Goal: Communication & Community: Connect with others

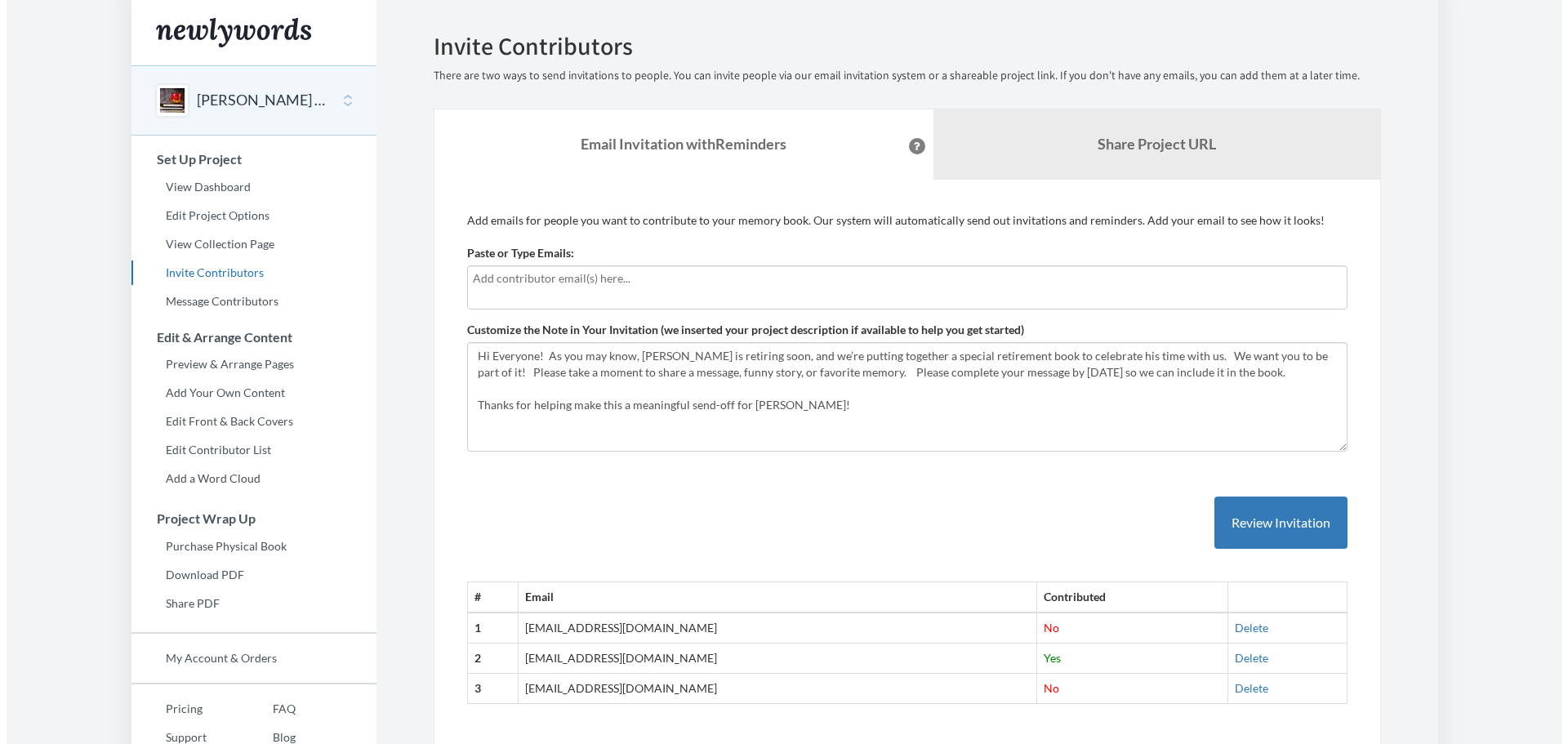
scroll to position [68, 0]
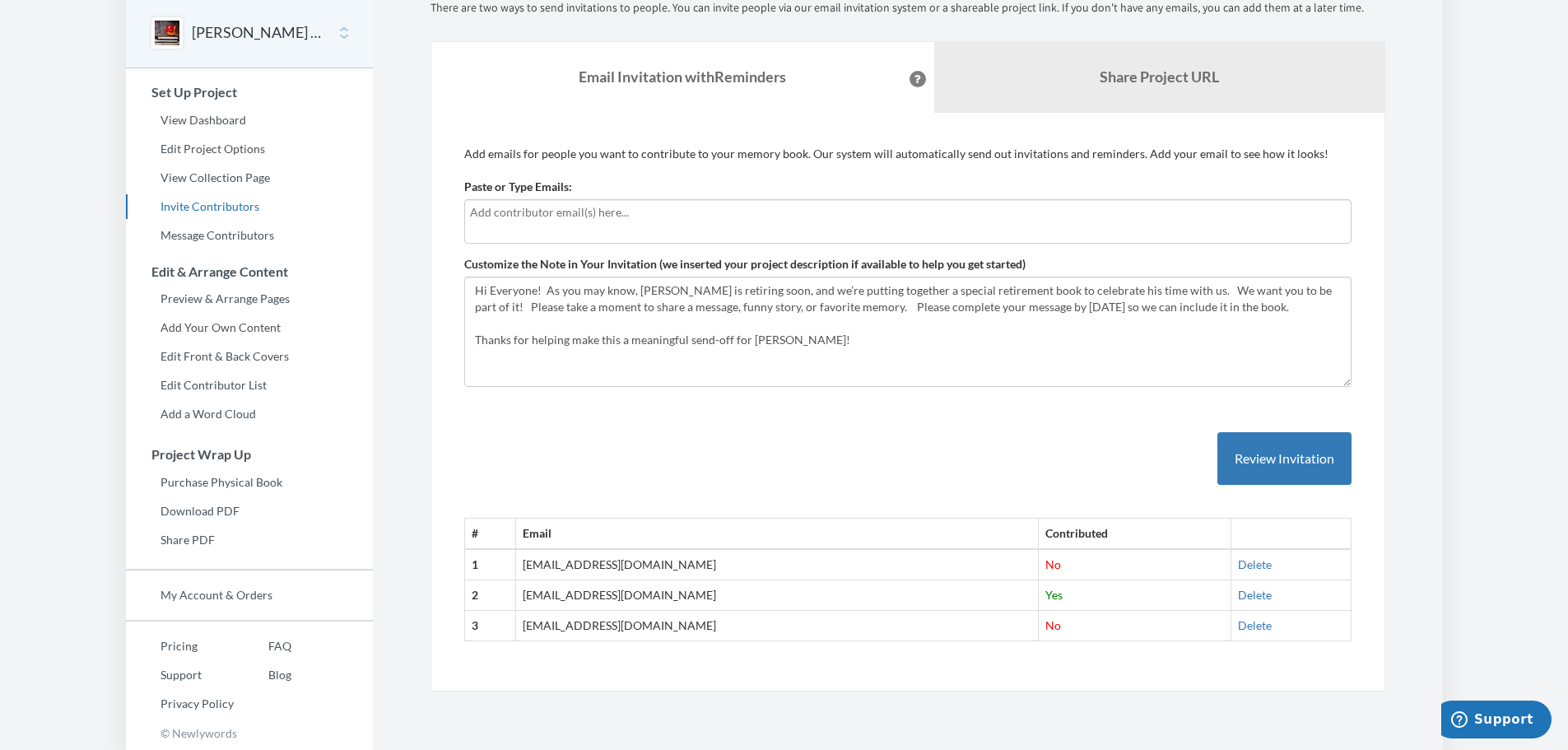
click at [544, 217] on input "text" at bounding box center [907, 212] width 875 height 18
type input "[EMAIL_ADDRESS][DOMAIN_NAME]"
click at [942, 409] on div "# Email Contributed 1 [EMAIL_ADDRESS][DOMAIN_NAME] No [GEOGRAPHIC_DATA] 2 [EMAI…" at bounding box center [908, 520] width 887 height 243
click at [1281, 447] on button "Review Invitation" at bounding box center [1283, 459] width 134 height 53
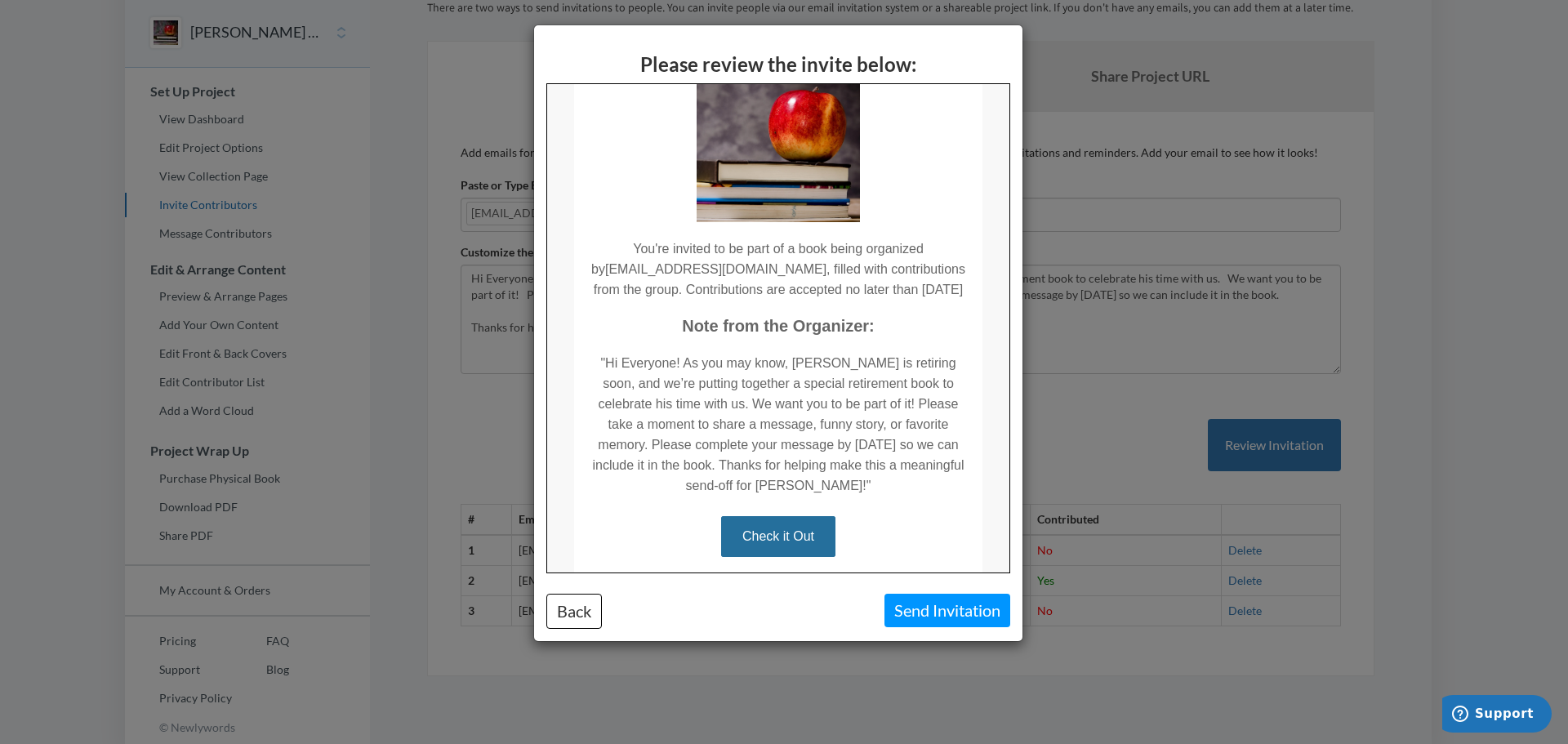
scroll to position [164, 0]
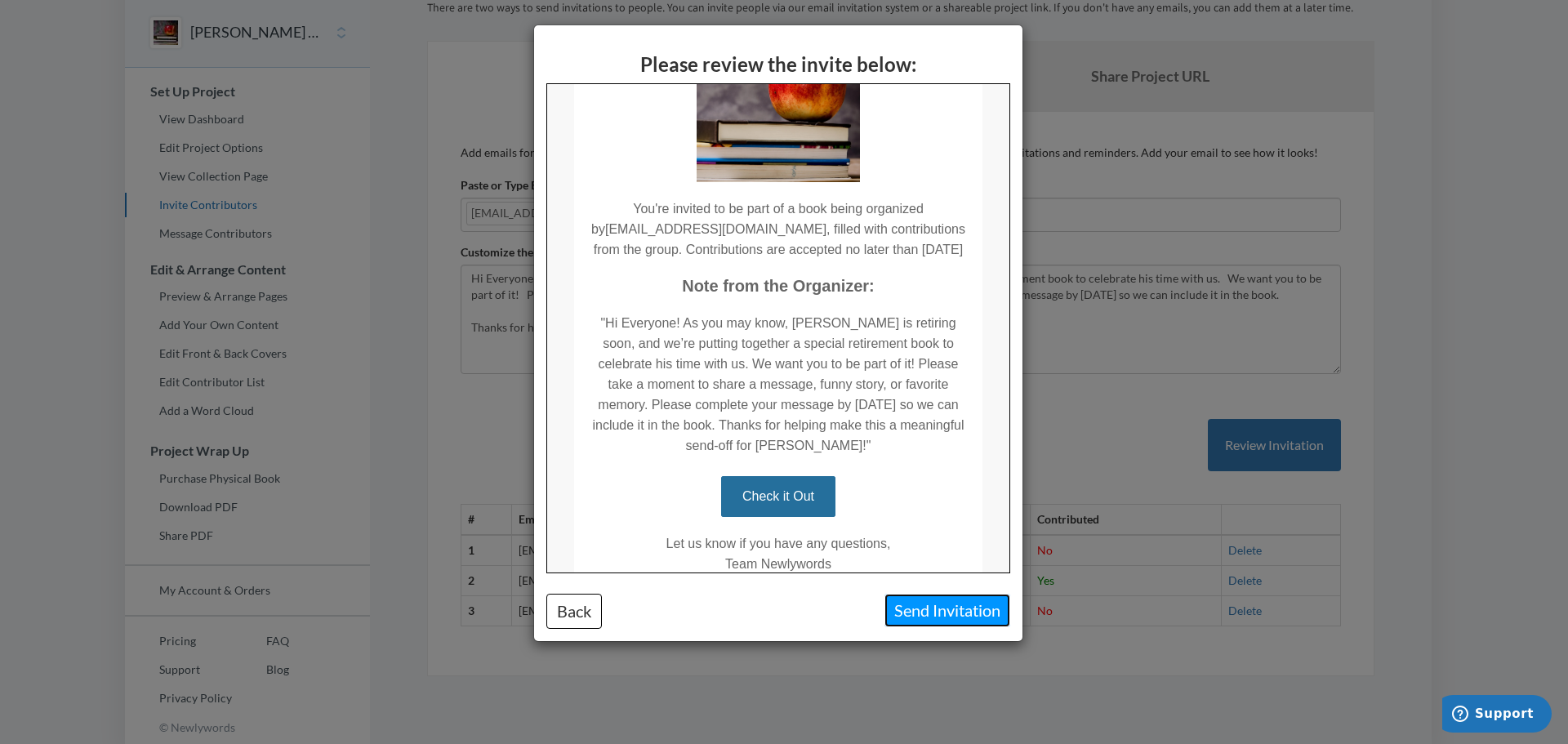
click at [920, 603] on button "Send Invitation" at bounding box center [947, 610] width 125 height 33
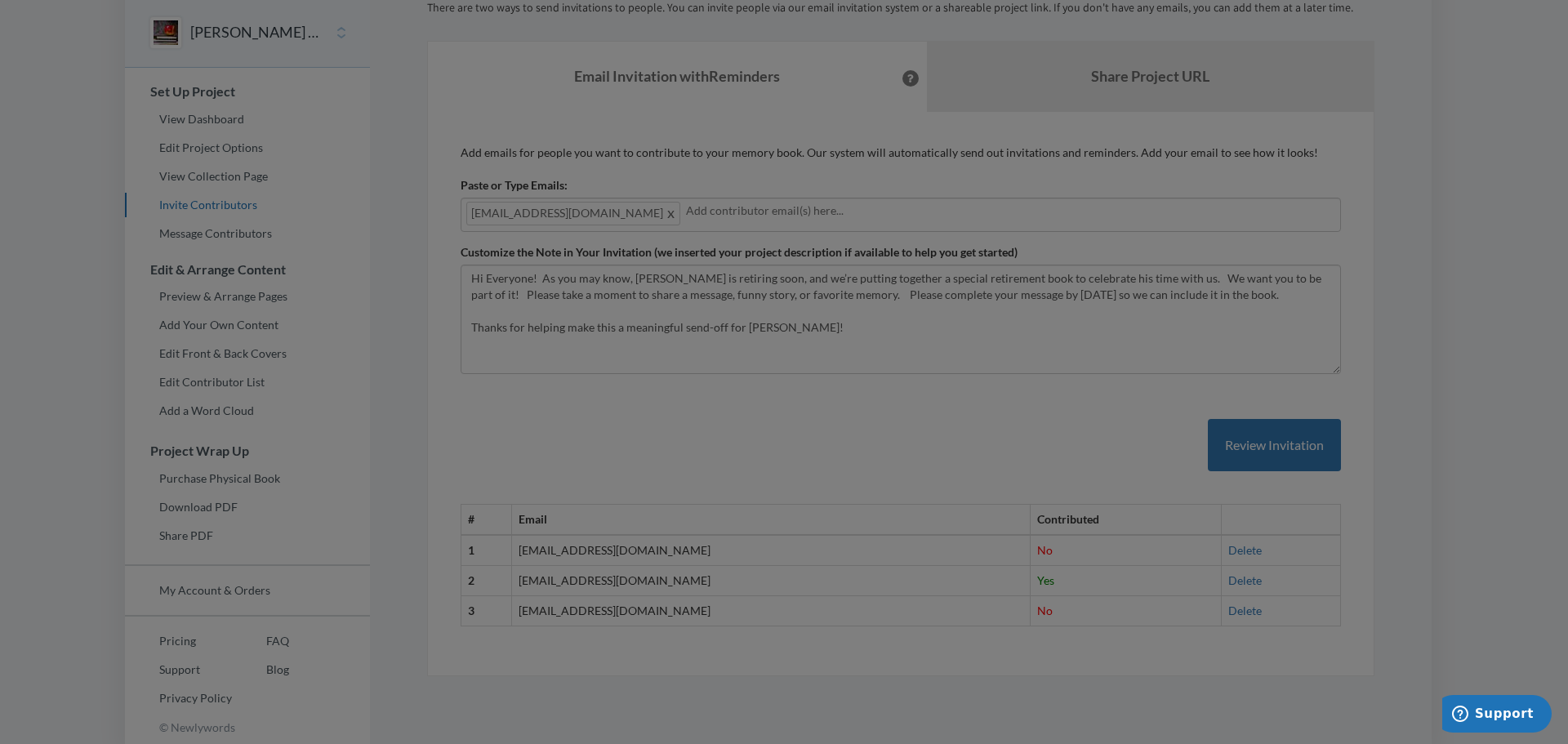
scroll to position [0, 0]
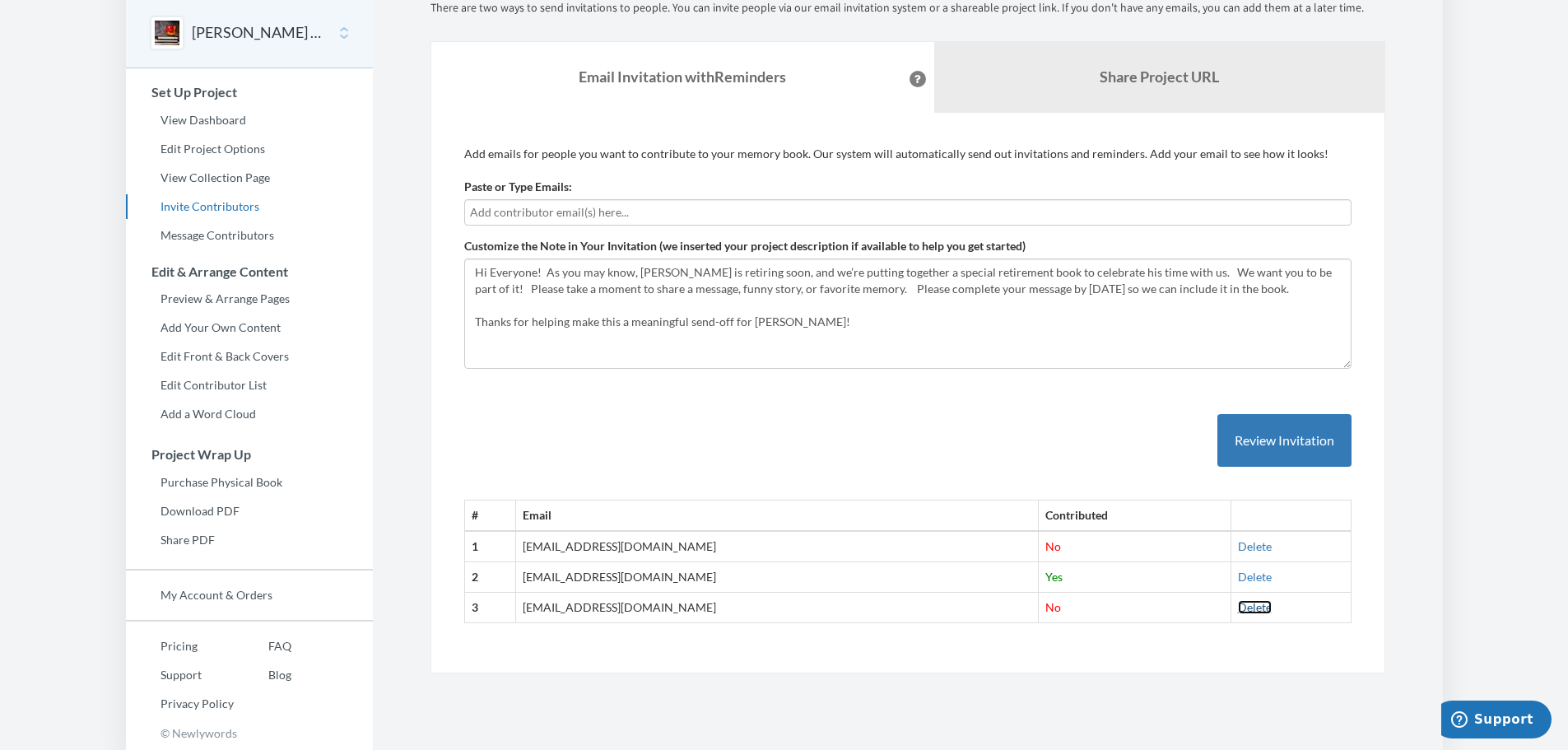
click at [1238, 610] on link "Delete" at bounding box center [1254, 607] width 34 height 14
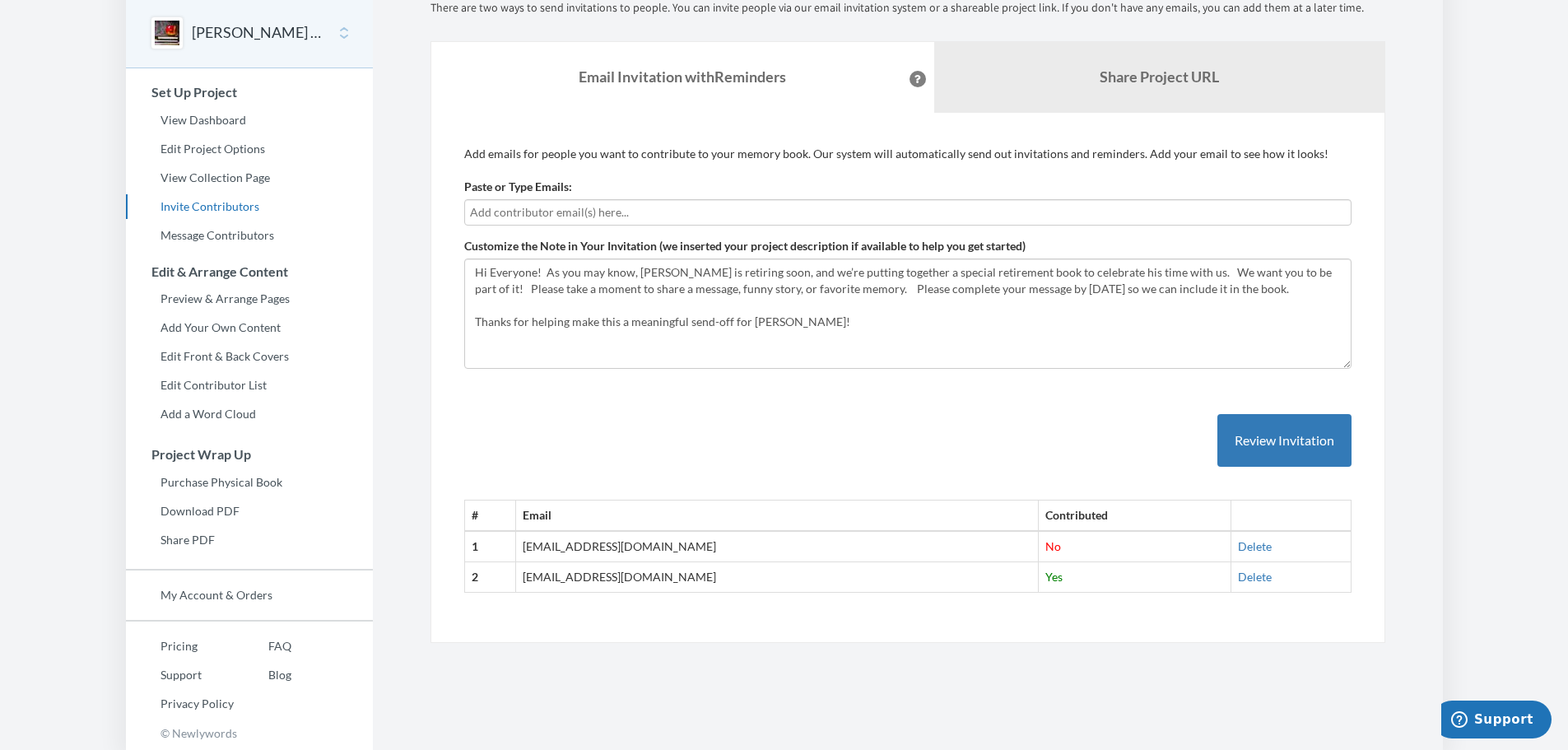
click at [528, 206] on input "text" at bounding box center [907, 212] width 875 height 18
type input "[EMAIL_ADDRESS][DOMAIN_NAME]"
click at [1262, 426] on button "Review Invitation" at bounding box center [1283, 440] width 134 height 53
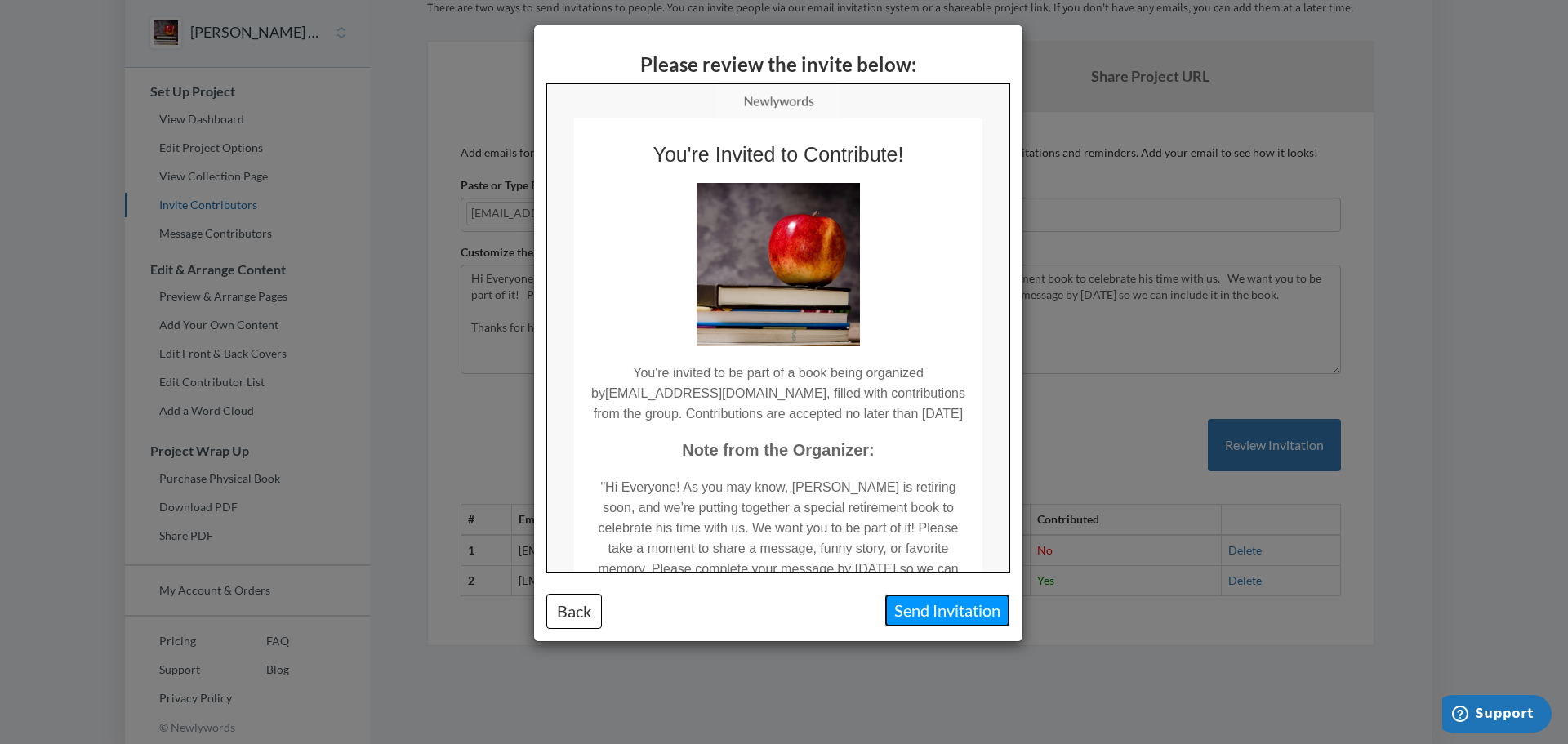
click at [897, 605] on button "Send Invitation" at bounding box center [947, 610] width 125 height 33
